Goal: Information Seeking & Learning: Learn about a topic

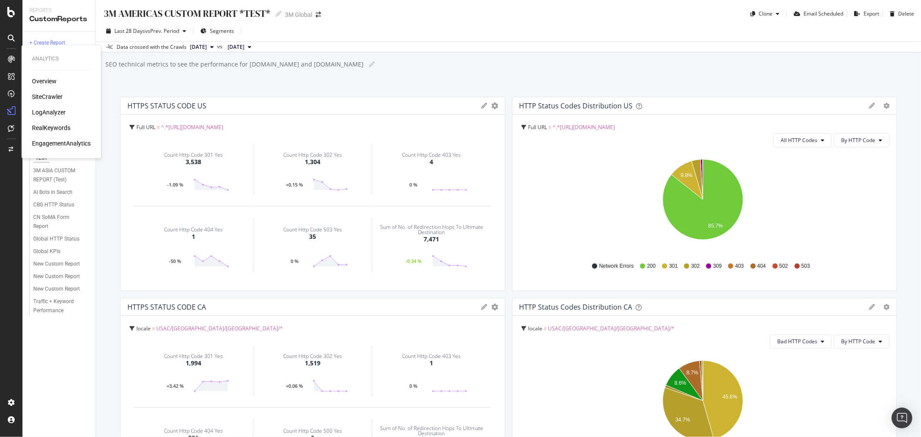
click at [50, 114] on div "LogAnalyzer" at bounding box center [49, 112] width 34 height 9
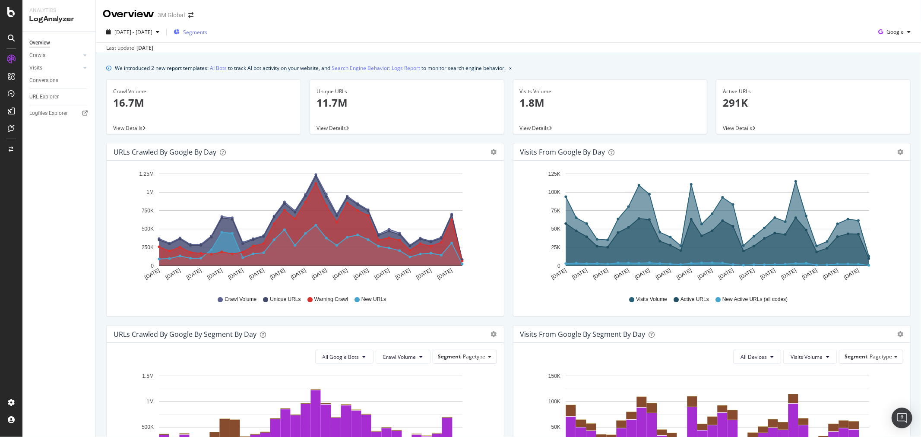
click at [207, 31] on span "Segments" at bounding box center [195, 31] width 24 height 7
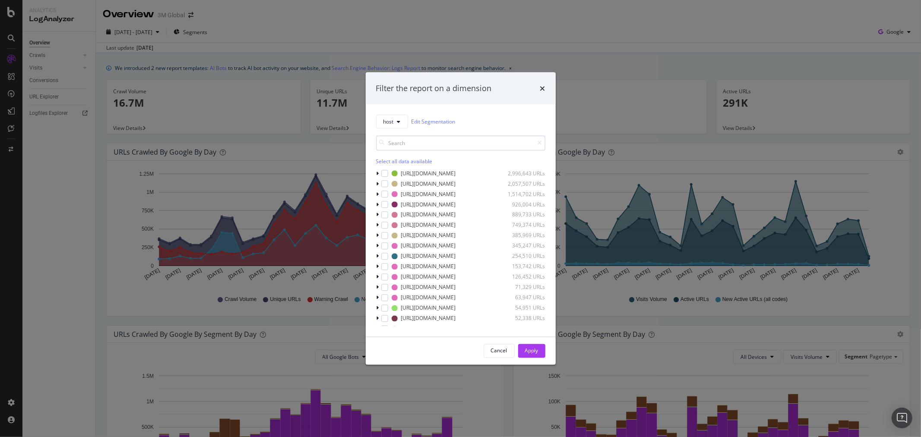
click at [446, 142] on input "modal" at bounding box center [460, 142] width 169 height 15
type input "[DOMAIN_NAME]"
click at [387, 183] on div "modal" at bounding box center [389, 183] width 7 height 7
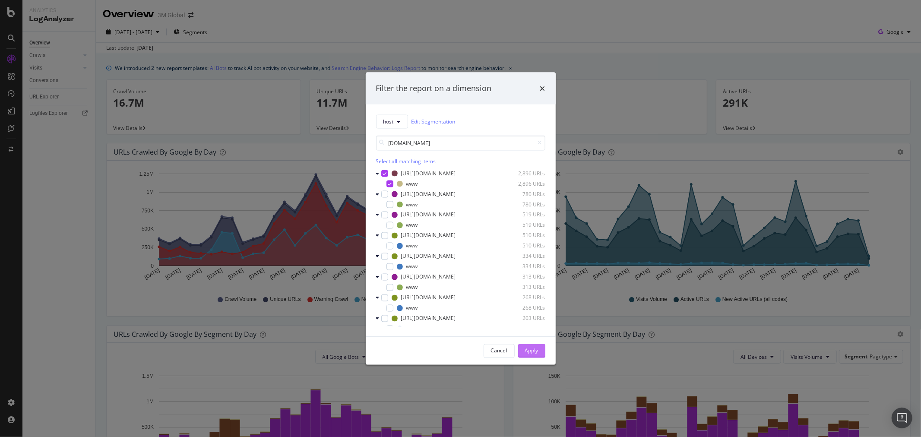
click at [534, 348] on div "Apply" at bounding box center [531, 350] width 13 height 7
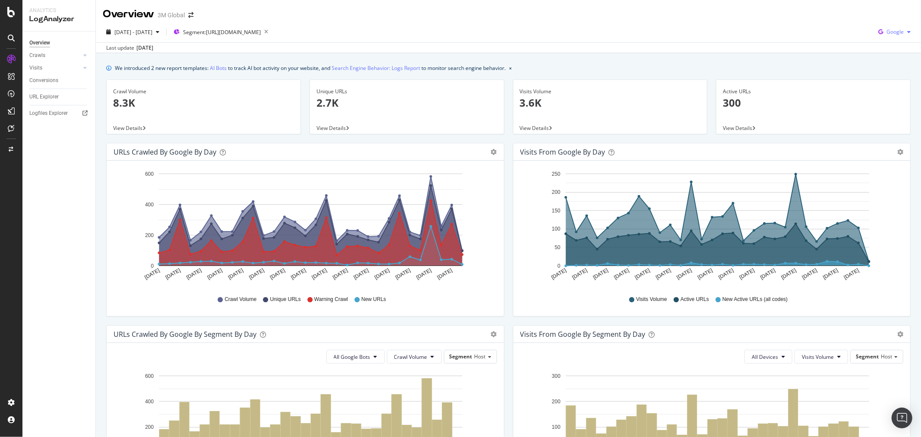
click at [907, 31] on icon "button" at bounding box center [908, 31] width 3 height 5
click at [890, 95] on span "OpenAI" at bounding box center [894, 97] width 32 height 8
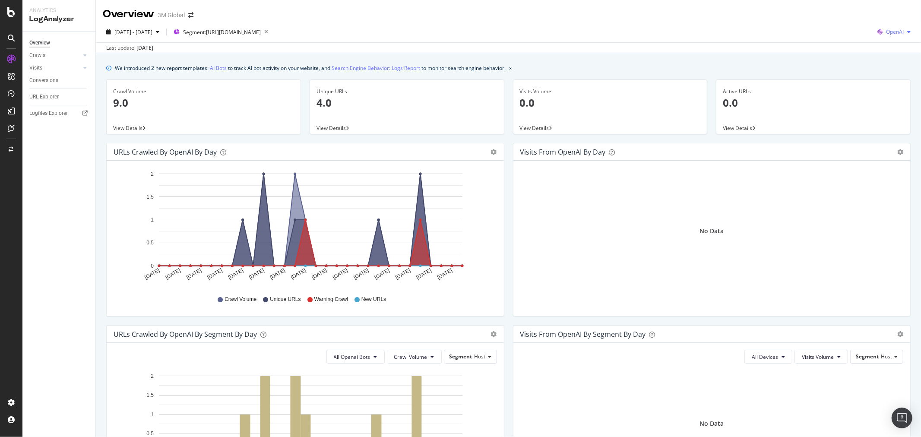
click at [907, 30] on icon "button" at bounding box center [908, 31] width 3 height 5
click at [885, 111] on span "Other AI Bots" at bounding box center [893, 113] width 32 height 8
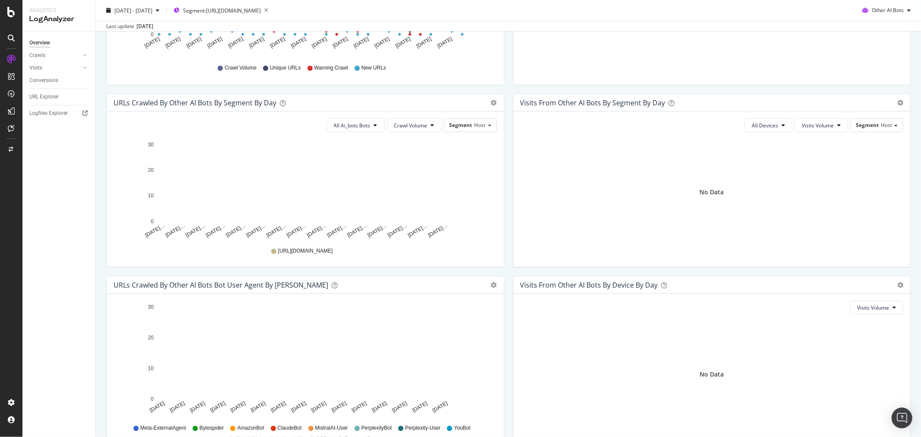
scroll to position [187, 0]
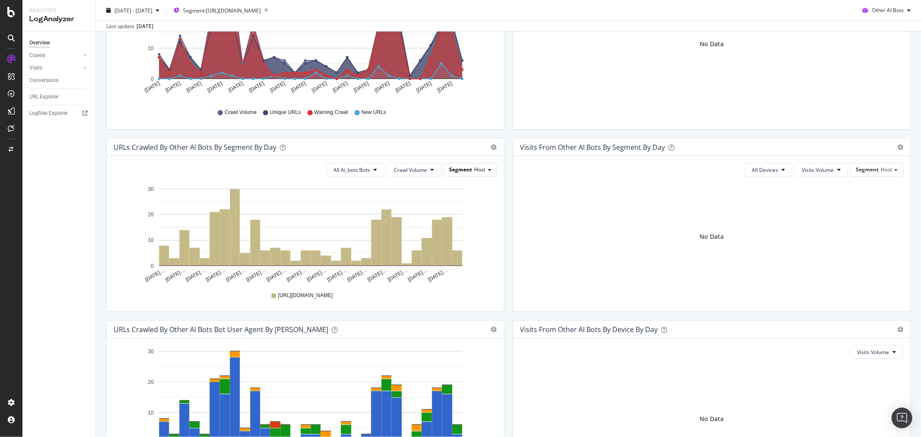
click at [486, 168] on div "Segment Host" at bounding box center [470, 169] width 52 height 13
click at [367, 171] on span "All Ai_bots Bots" at bounding box center [352, 169] width 37 height 7
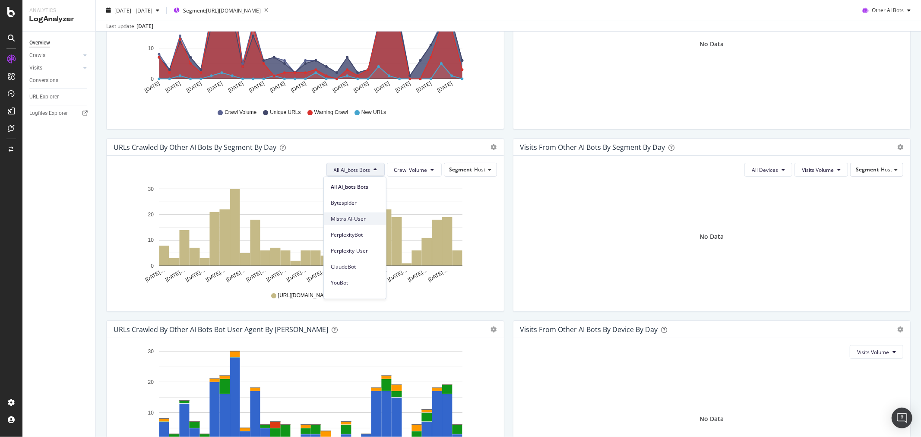
click at [357, 221] on span "MistralAI-User" at bounding box center [355, 219] width 48 height 8
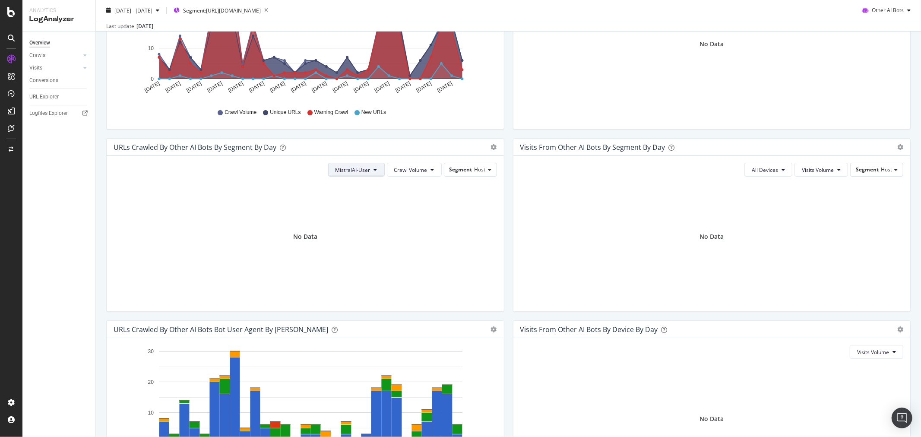
click at [370, 167] on button "MistralAI-User" at bounding box center [356, 170] width 57 height 14
click at [357, 202] on span "Bytespider" at bounding box center [358, 203] width 48 height 8
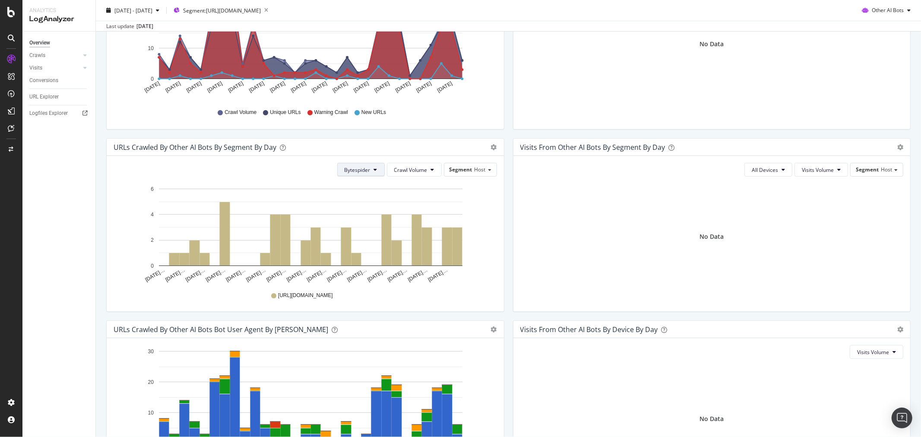
click at [374, 169] on icon at bounding box center [375, 169] width 3 height 5
click at [372, 235] on span "PerplexityBot" at bounding box center [365, 234] width 48 height 8
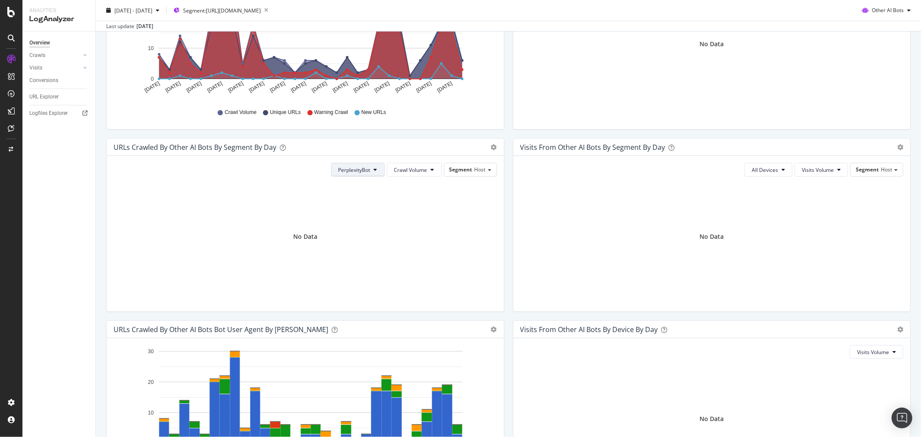
click at [369, 170] on button "PerplexityBot" at bounding box center [358, 170] width 54 height 14
click at [365, 241] on span "AnthropicAI" at bounding box center [359, 241] width 48 height 8
